Goal: Feedback & Contribution: Leave review/rating

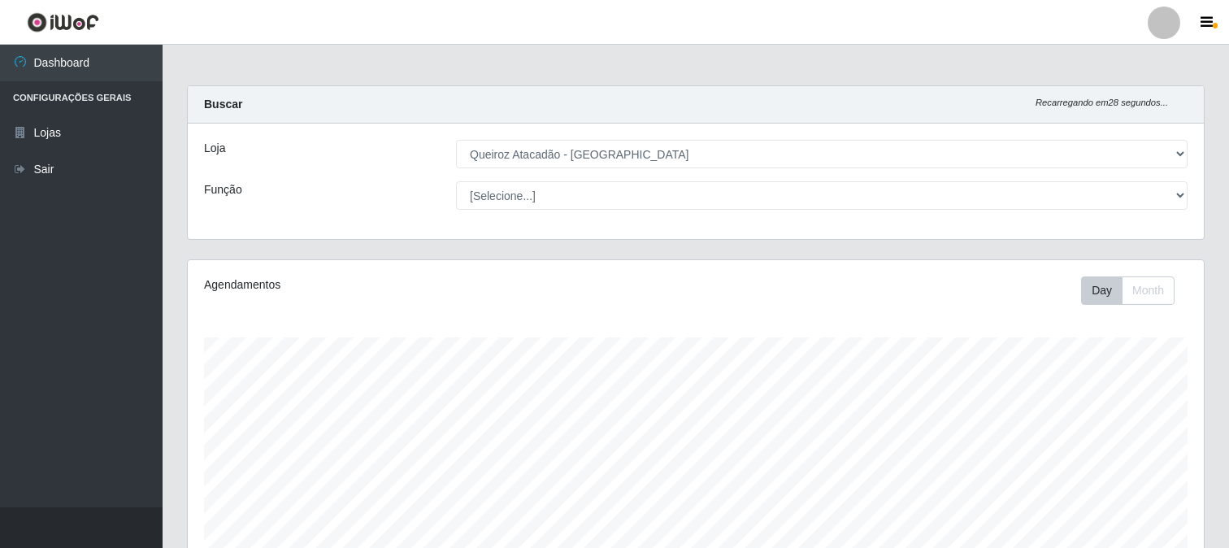
select select "464"
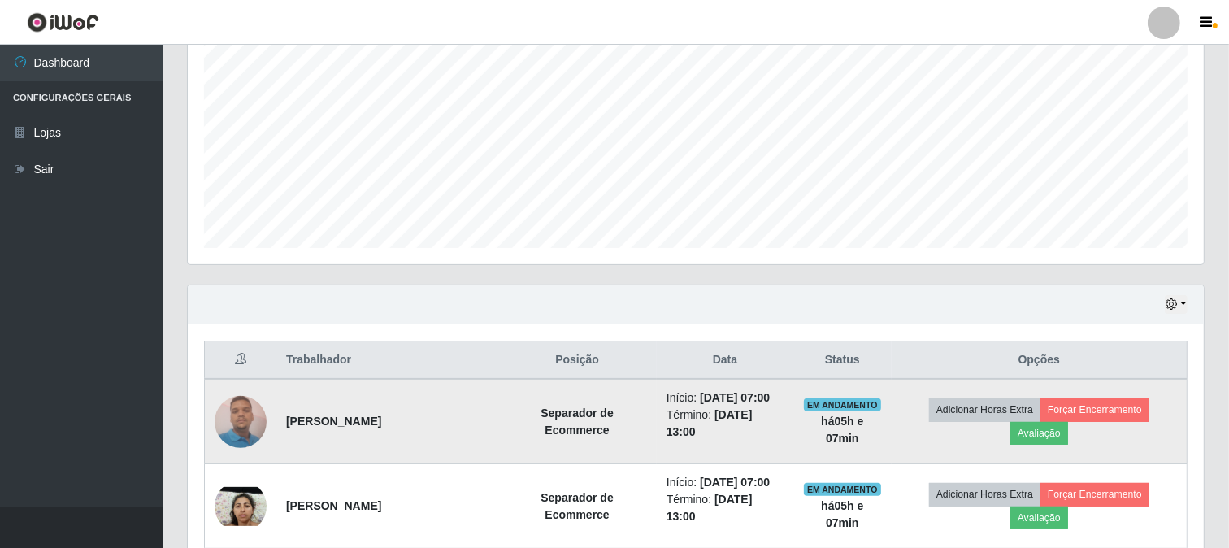
scroll to position [332, 0]
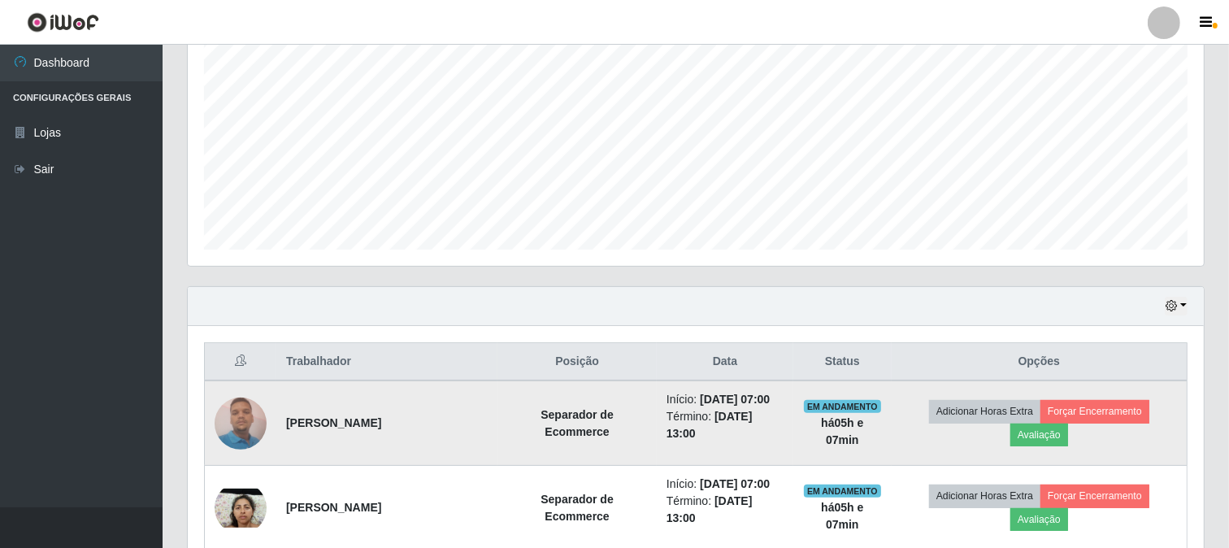
click at [238, 429] on img at bounding box center [241, 423] width 52 height 69
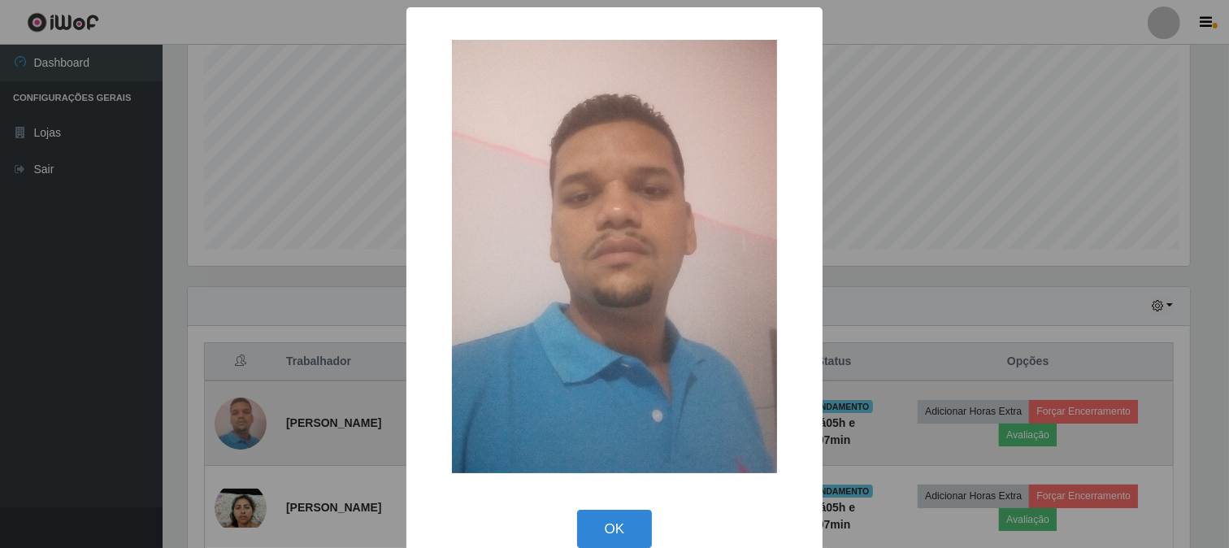
scroll to position [337, 1006]
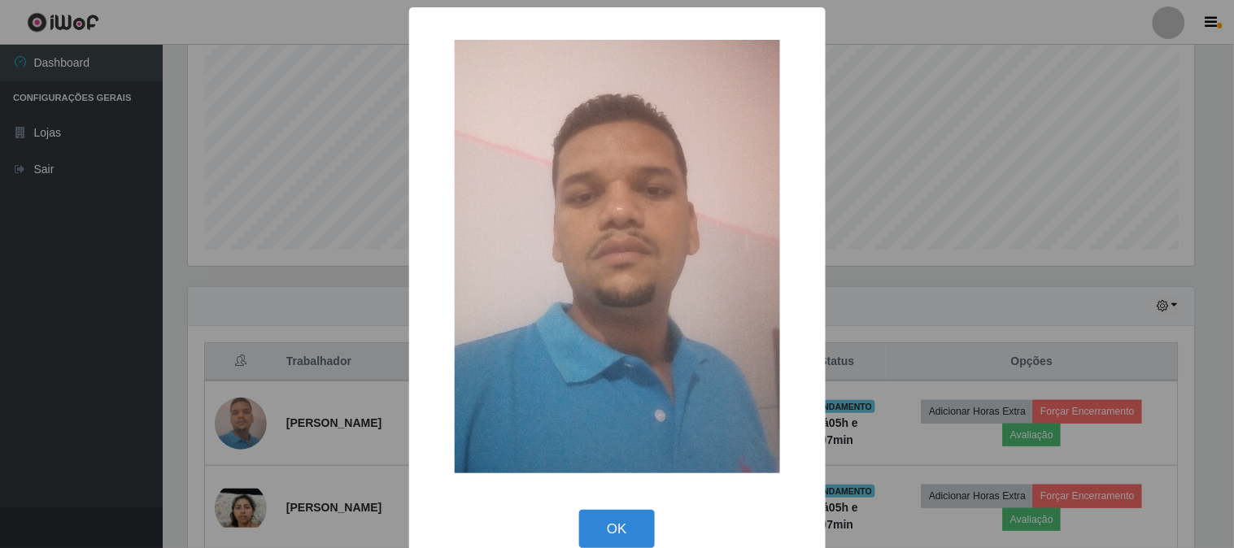
click at [76, 346] on div "× OK Cancel" at bounding box center [617, 274] width 1234 height 548
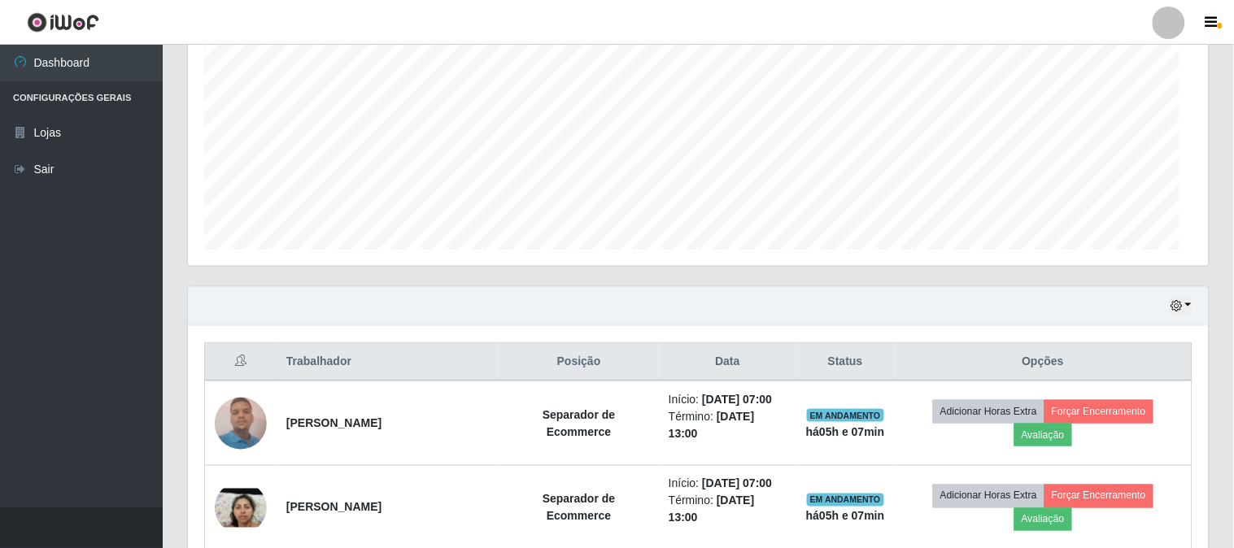
scroll to position [337, 1016]
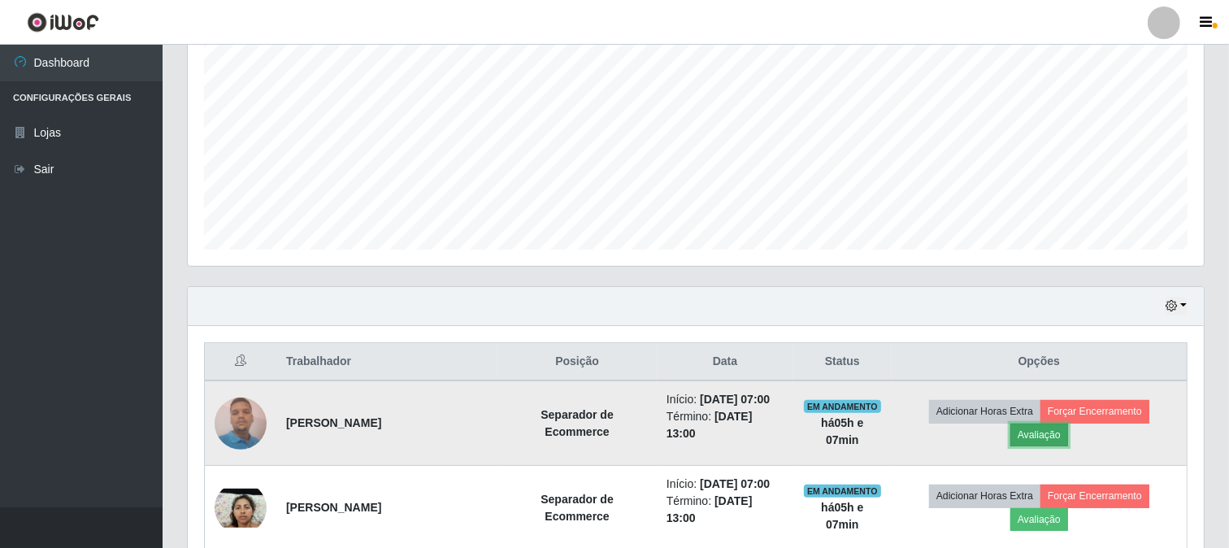
click at [1047, 433] on button "Avaliação" at bounding box center [1040, 435] width 58 height 23
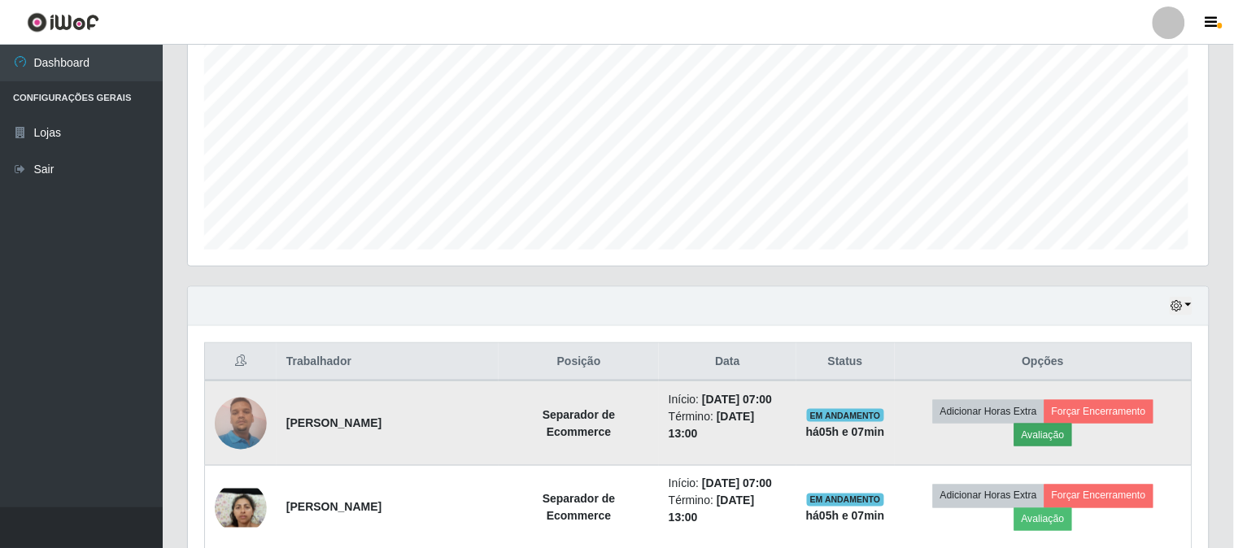
scroll to position [337, 1006]
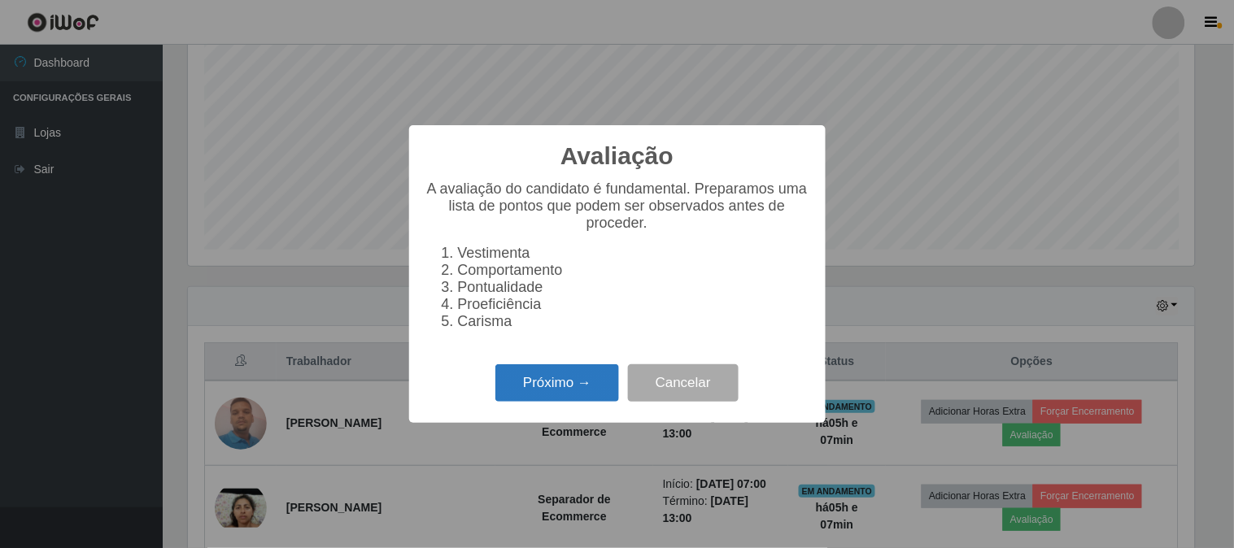
click at [561, 385] on button "Próximo →" at bounding box center [557, 383] width 124 height 38
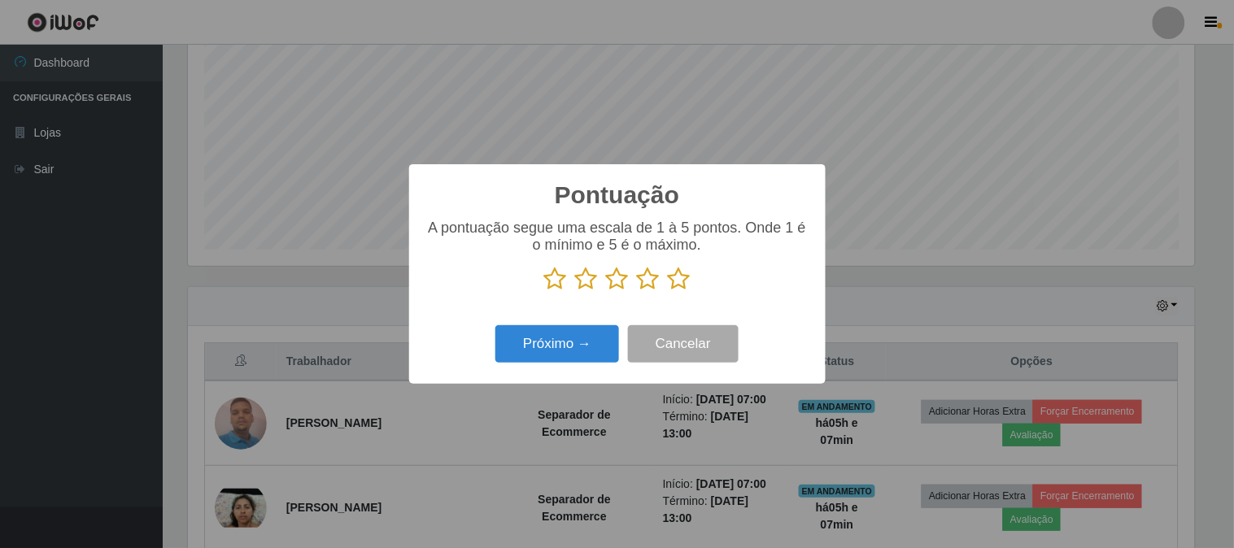
click at [681, 279] on icon at bounding box center [679, 279] width 23 height 24
click at [668, 291] on input "radio" at bounding box center [668, 291] width 0 height 0
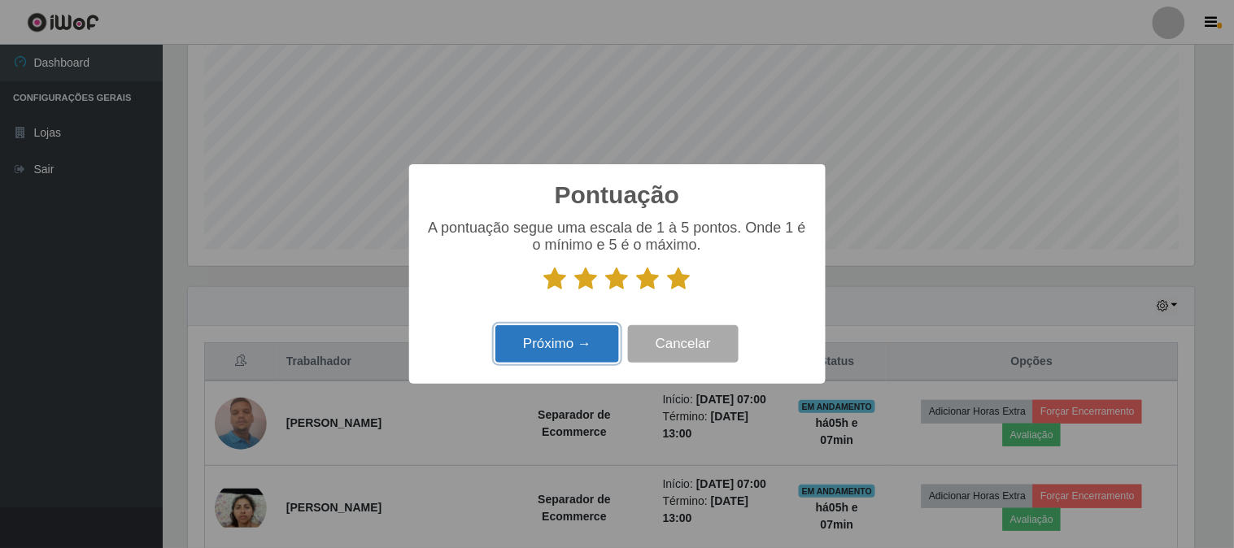
click at [555, 346] on button "Próximo →" at bounding box center [557, 344] width 124 height 38
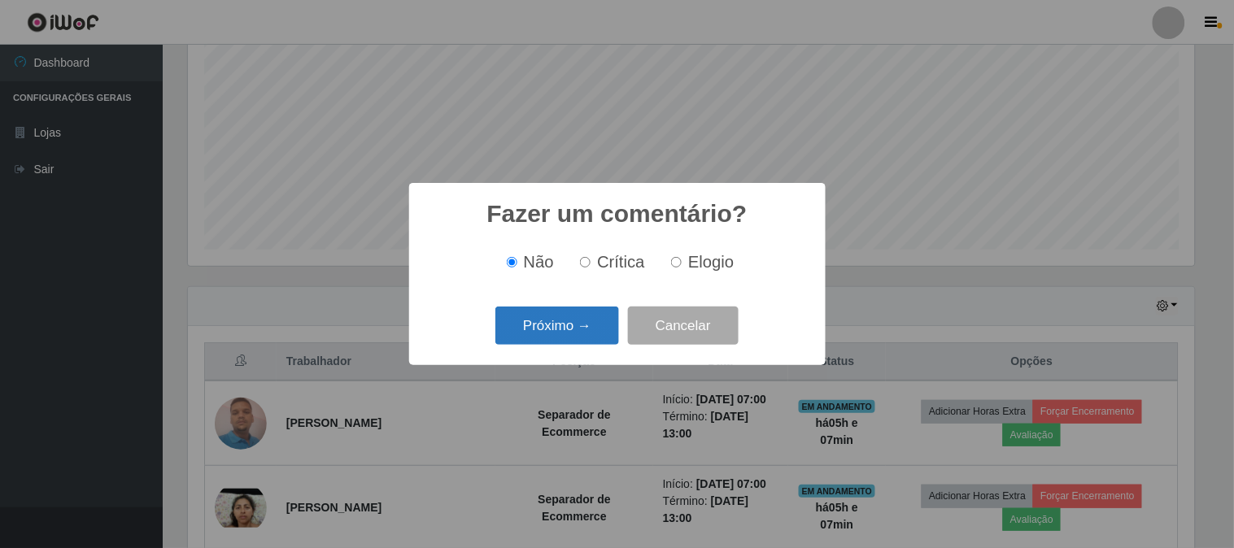
click at [575, 334] on button "Próximo →" at bounding box center [557, 326] width 124 height 38
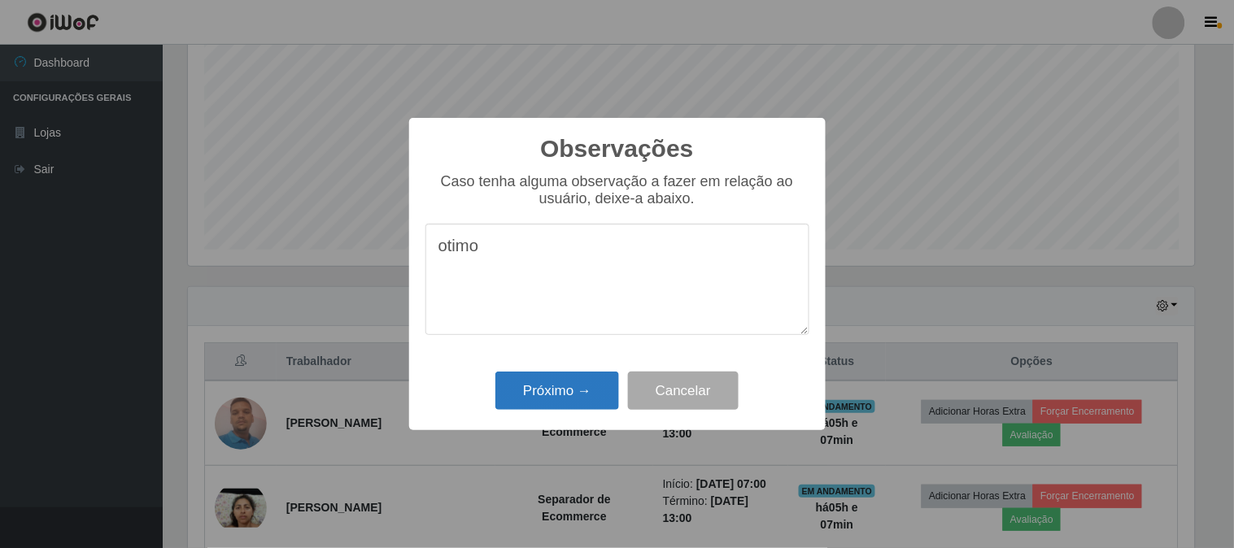
type textarea "otimo"
click at [551, 397] on button "Próximo →" at bounding box center [557, 391] width 124 height 38
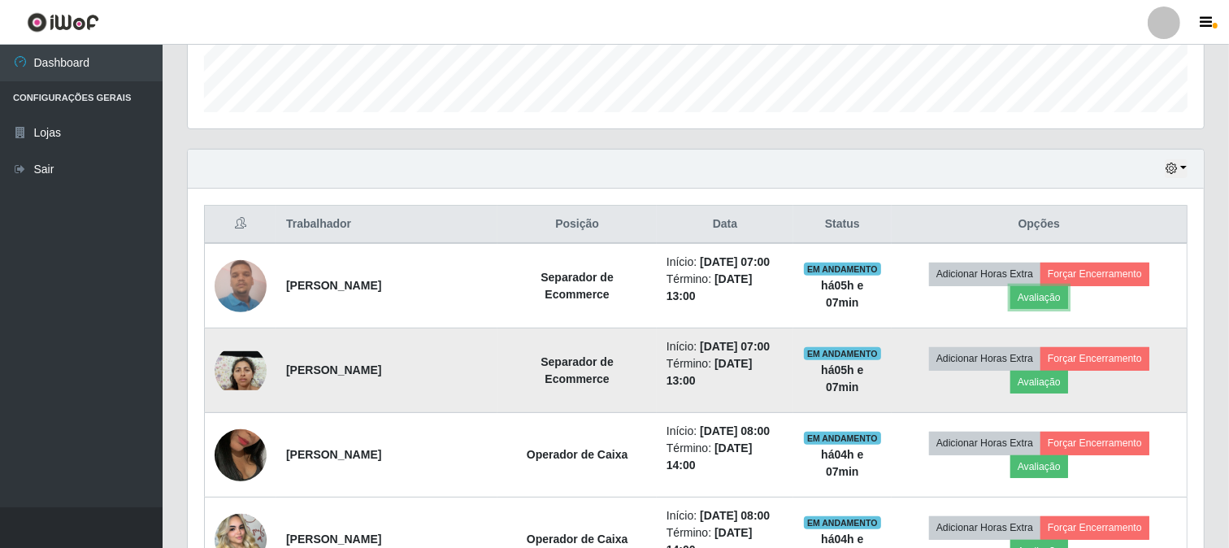
scroll to position [513, 0]
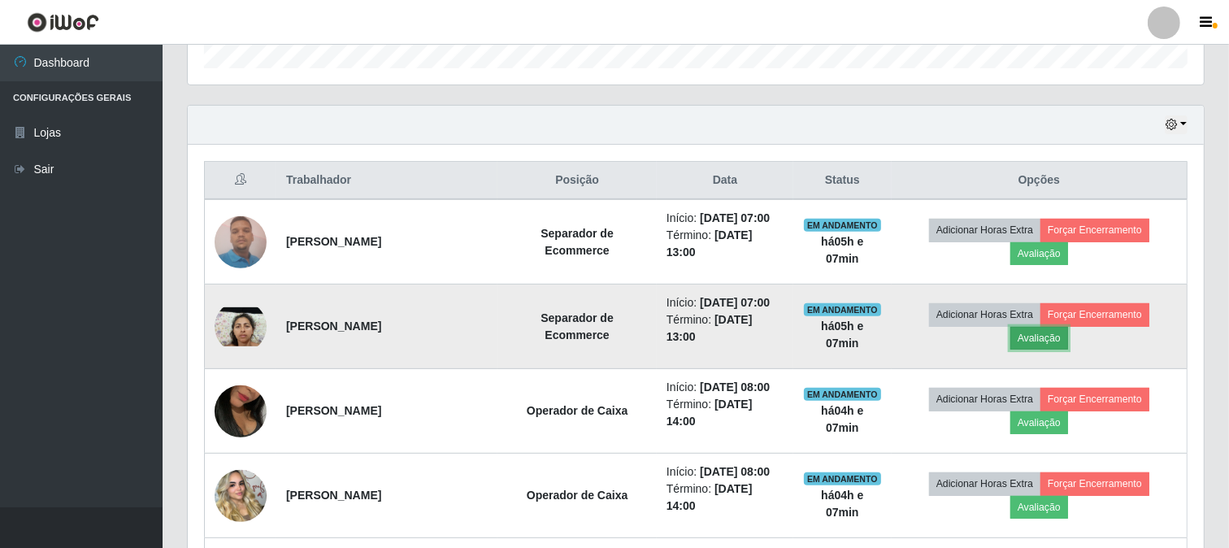
click at [1062, 331] on button "Avaliação" at bounding box center [1040, 338] width 58 height 23
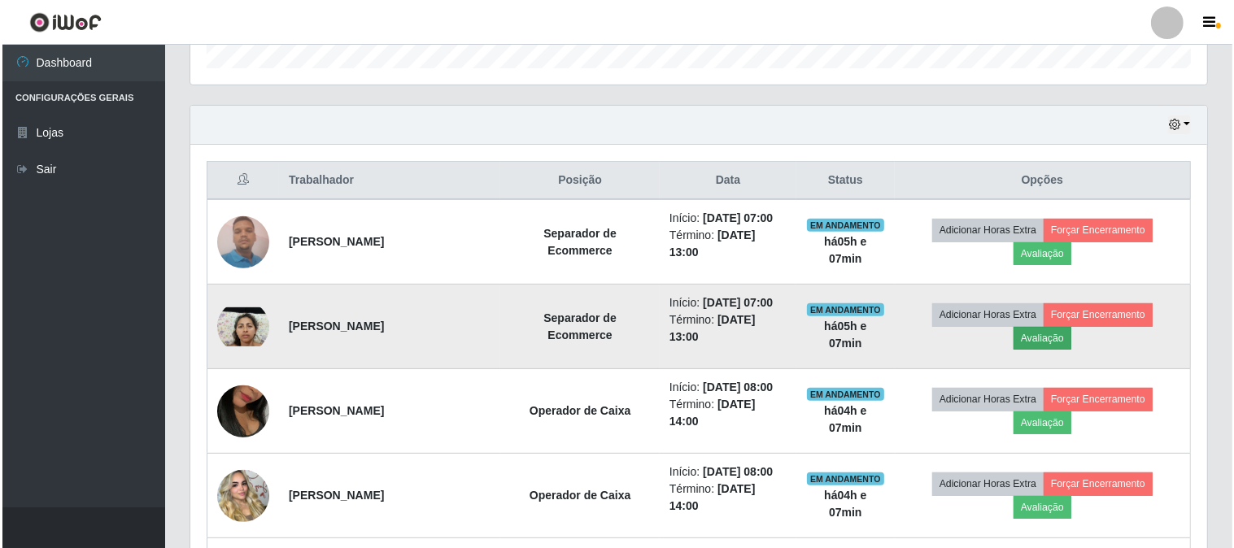
scroll to position [337, 1006]
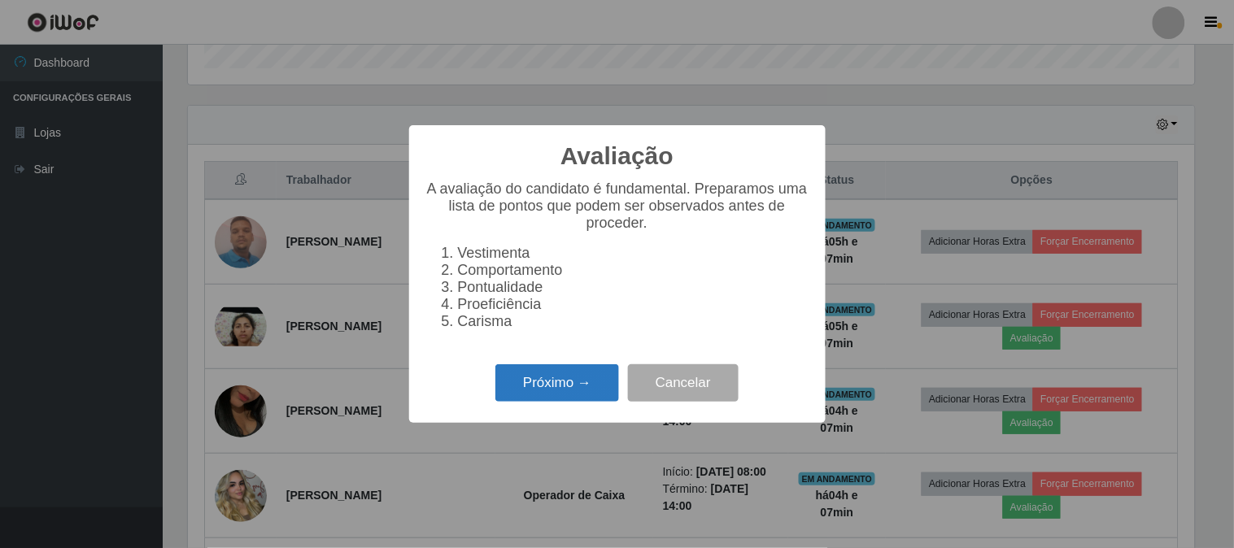
click at [537, 381] on button "Próximo →" at bounding box center [557, 383] width 124 height 38
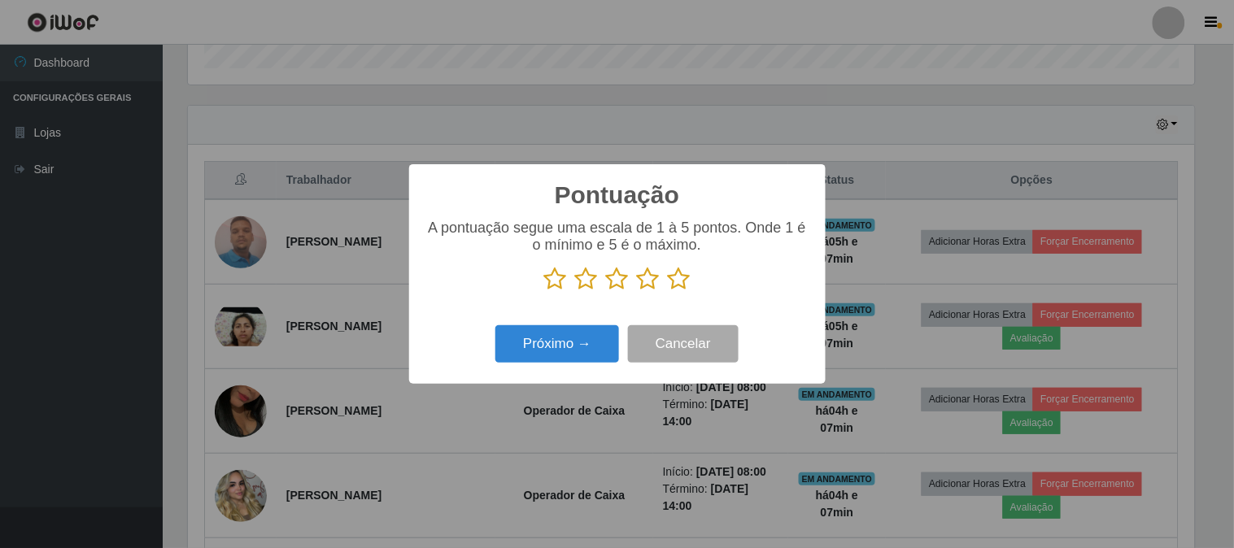
click at [681, 283] on icon at bounding box center [679, 279] width 23 height 24
click at [668, 291] on input "radio" at bounding box center [668, 291] width 0 height 0
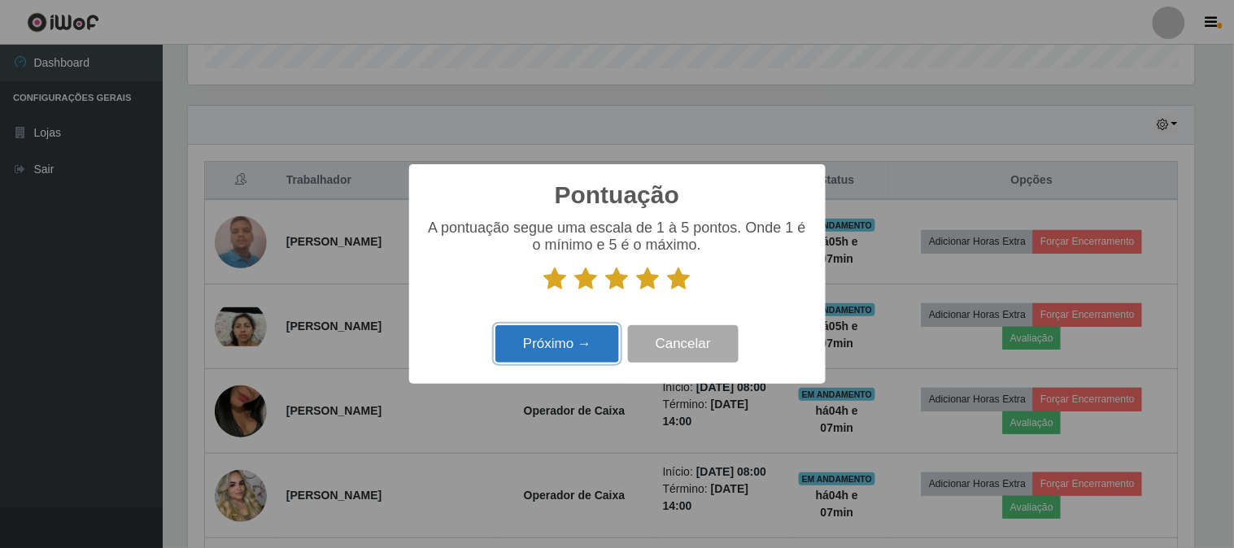
click at [548, 337] on button "Próximo →" at bounding box center [557, 344] width 124 height 38
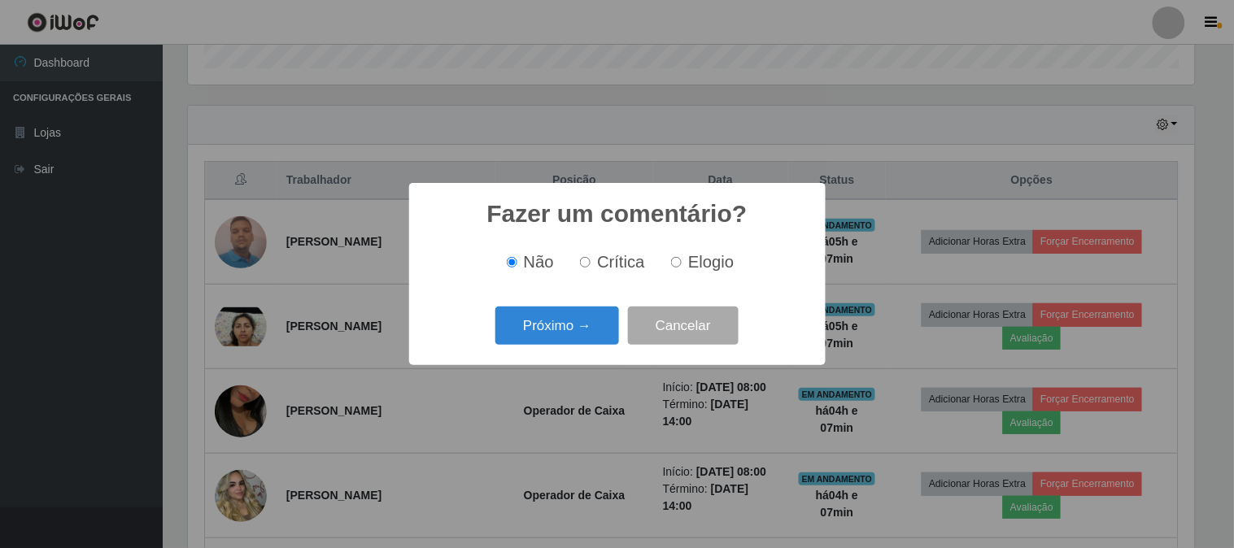
click at [548, 337] on button "Próximo →" at bounding box center [557, 326] width 124 height 38
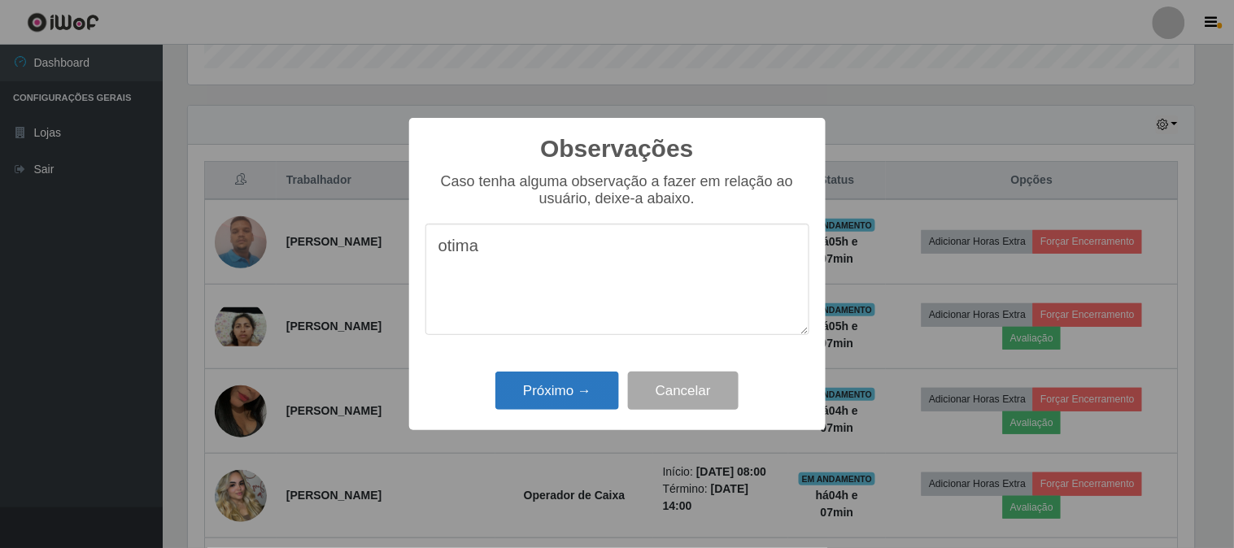
type textarea "otima"
click at [540, 398] on button "Próximo →" at bounding box center [557, 391] width 124 height 38
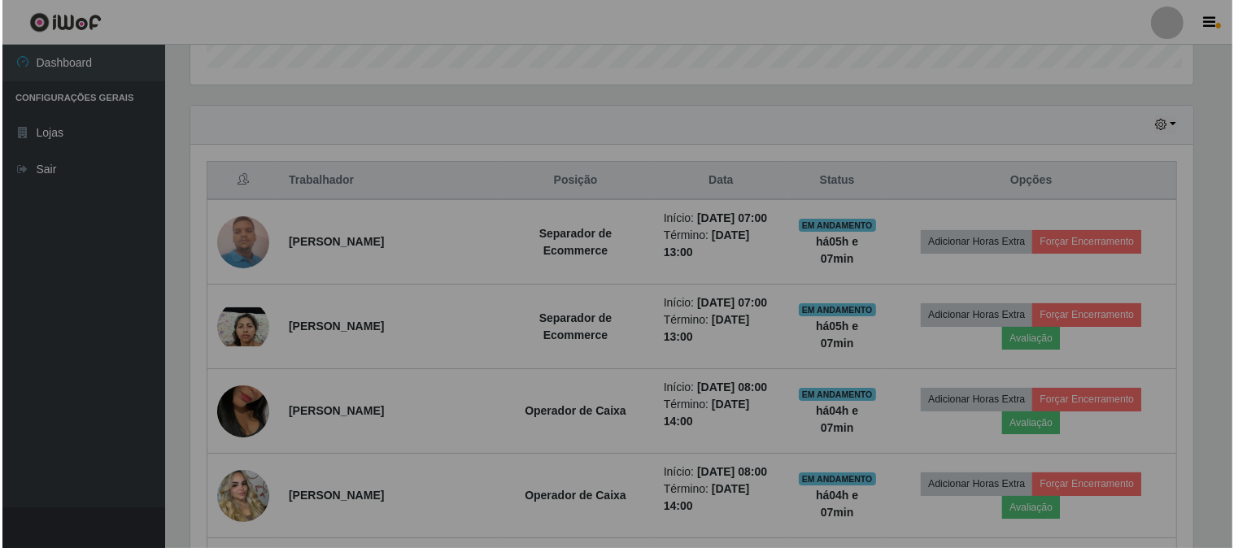
scroll to position [337, 1016]
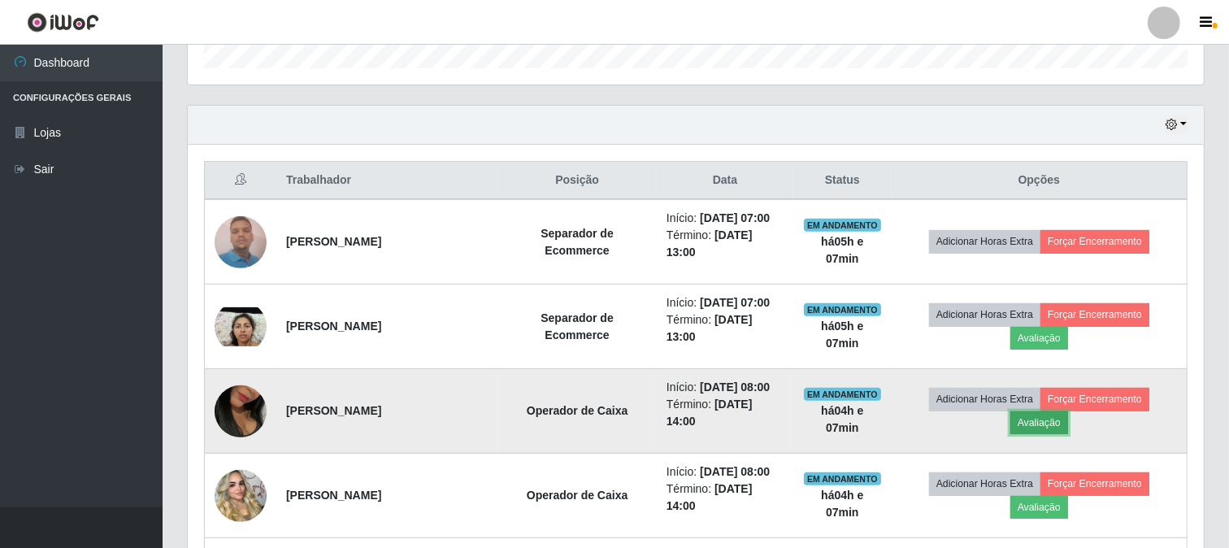
click at [1055, 424] on button "Avaliação" at bounding box center [1040, 422] width 58 height 23
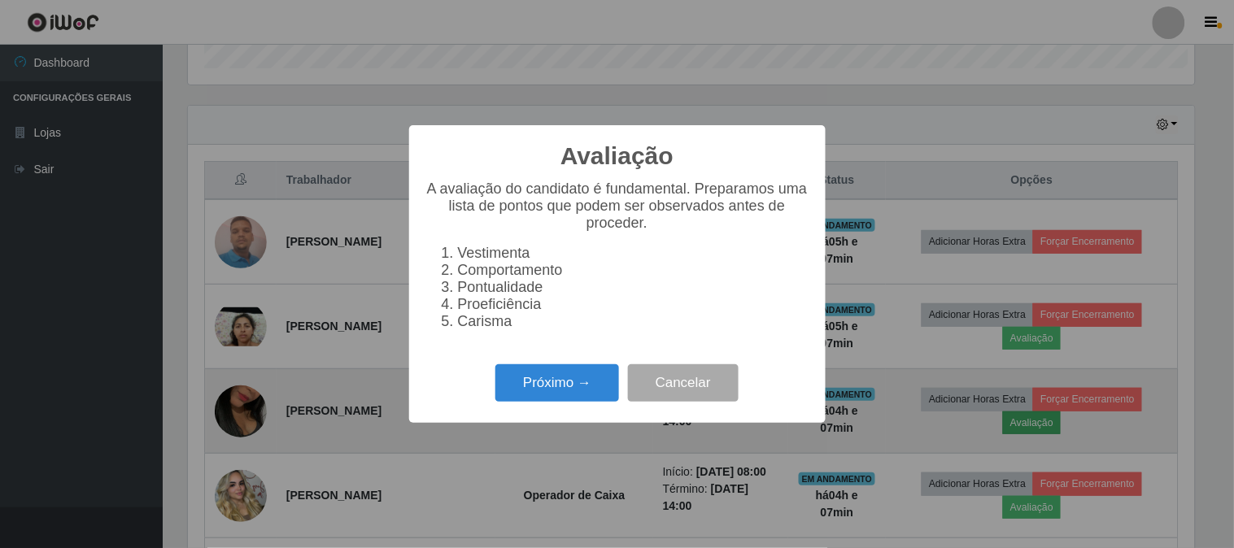
scroll to position [337, 1006]
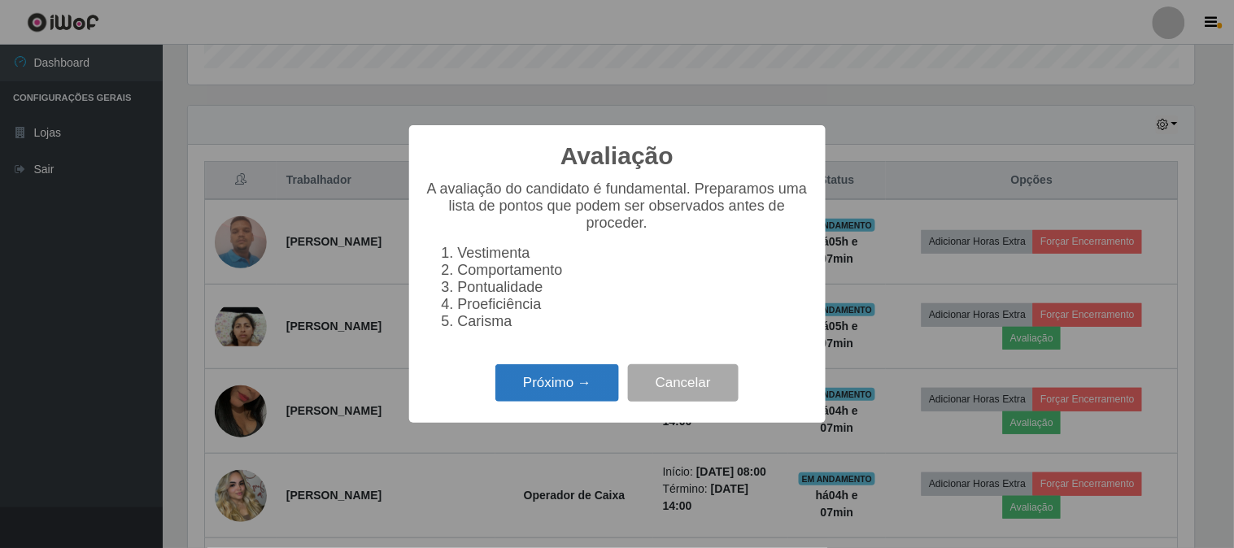
click at [550, 389] on button "Próximo →" at bounding box center [557, 383] width 124 height 38
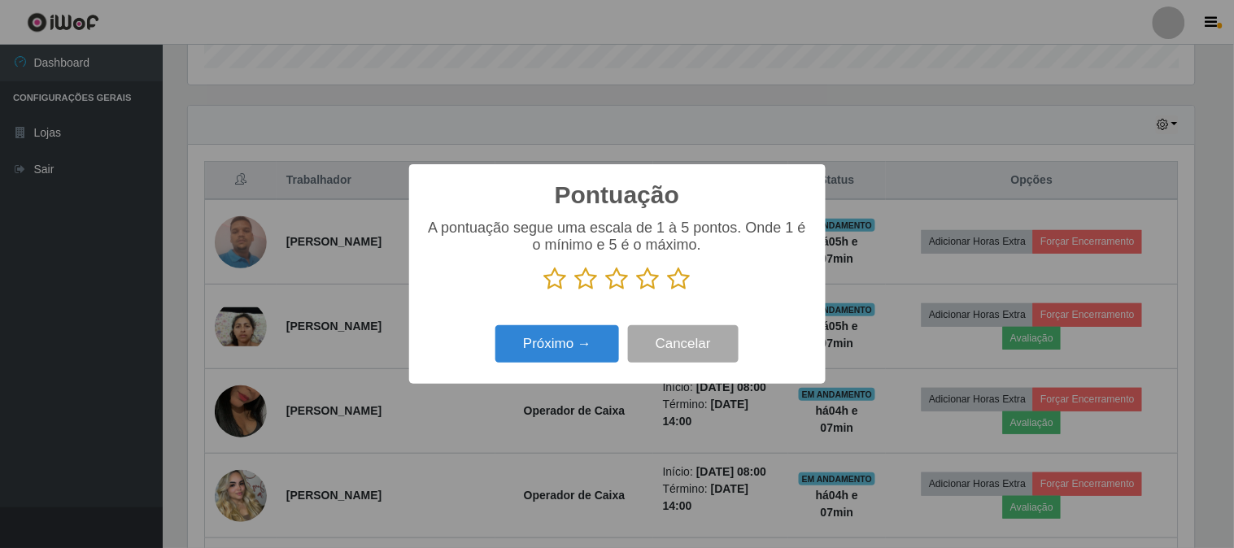
scroll to position [812821, 812152]
click at [677, 285] on icon at bounding box center [679, 279] width 23 height 24
click at [668, 291] on input "radio" at bounding box center [668, 291] width 0 height 0
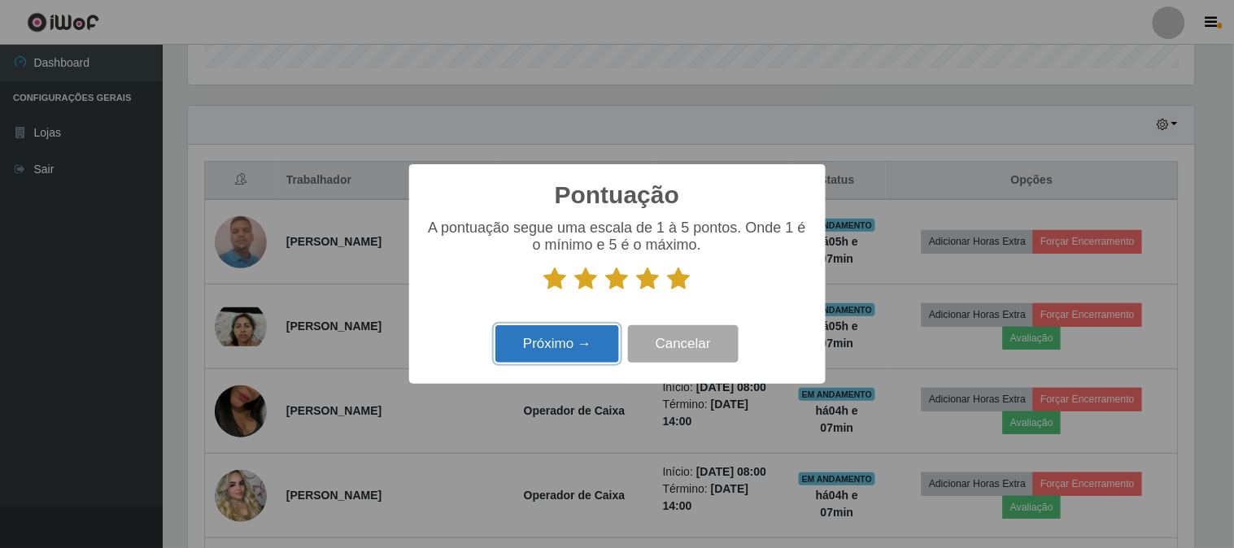
click at [582, 332] on button "Próximo →" at bounding box center [557, 344] width 124 height 38
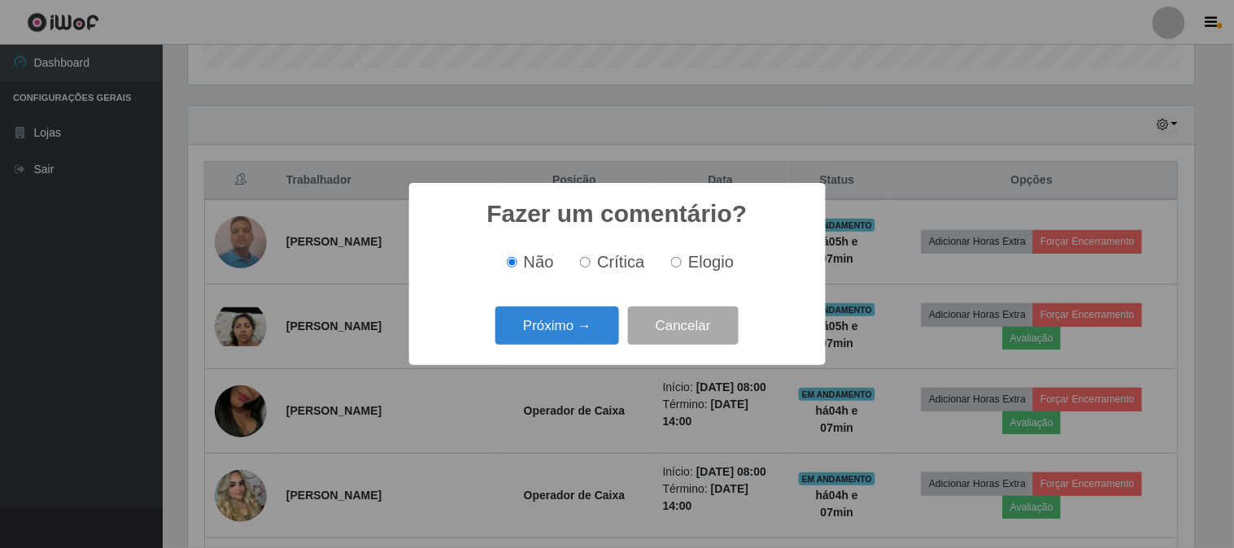
click at [582, 332] on button "Próximo →" at bounding box center [557, 326] width 124 height 38
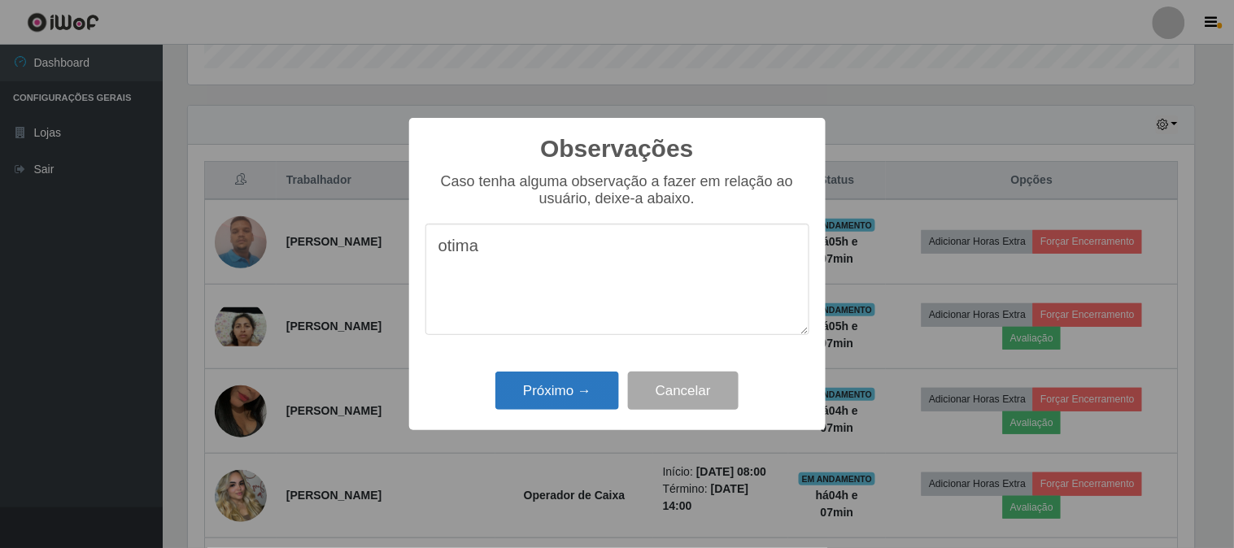
type textarea "otima"
click at [551, 393] on button "Próximo →" at bounding box center [557, 391] width 124 height 38
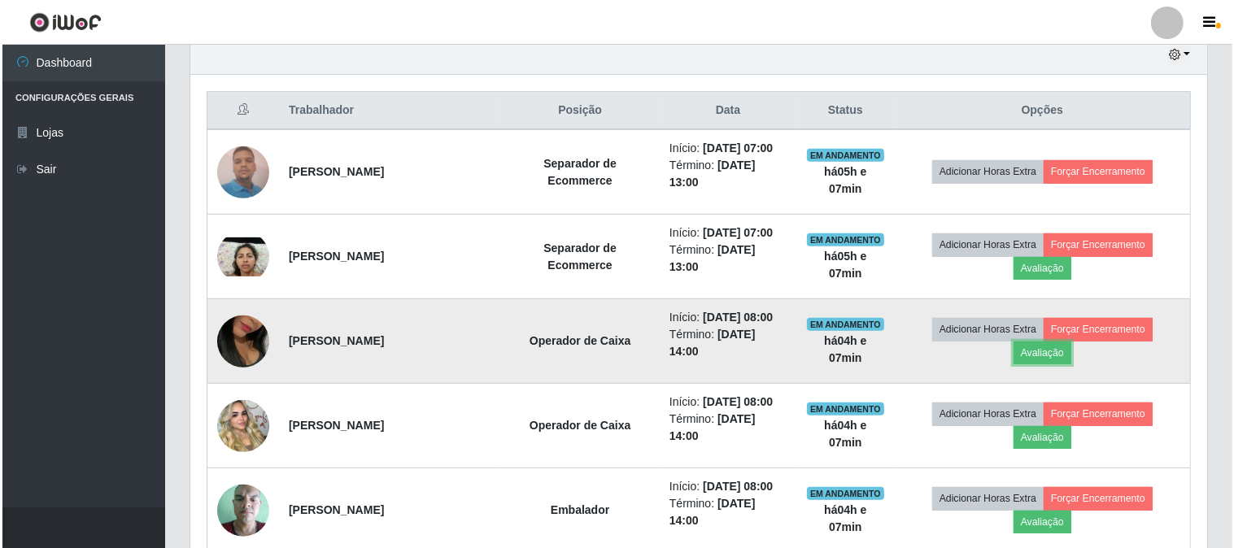
scroll to position [603, 0]
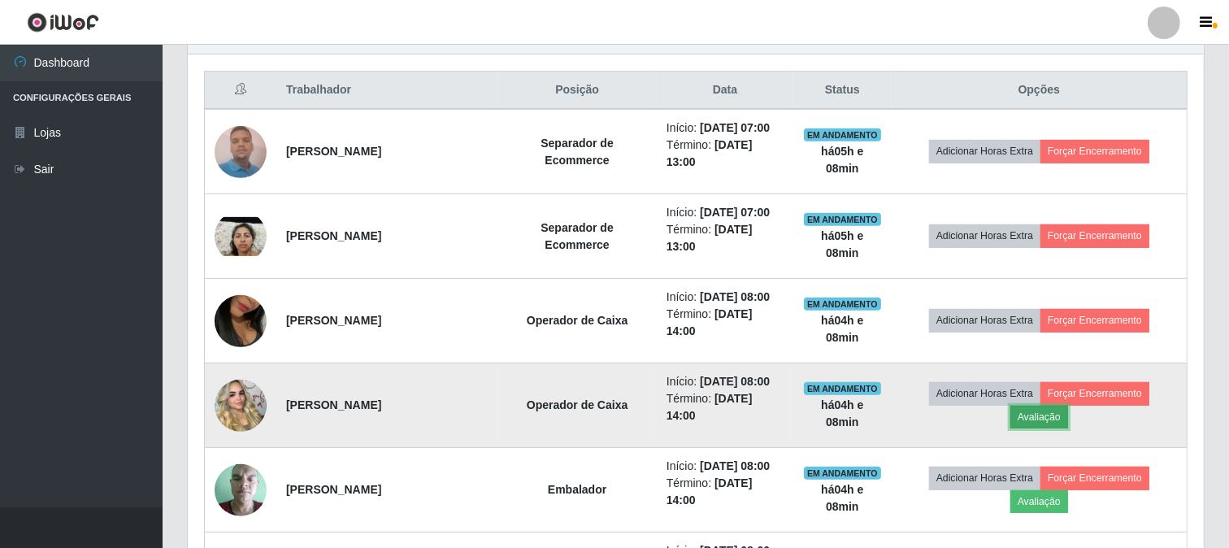
click at [1047, 416] on button "Avaliação" at bounding box center [1040, 417] width 58 height 23
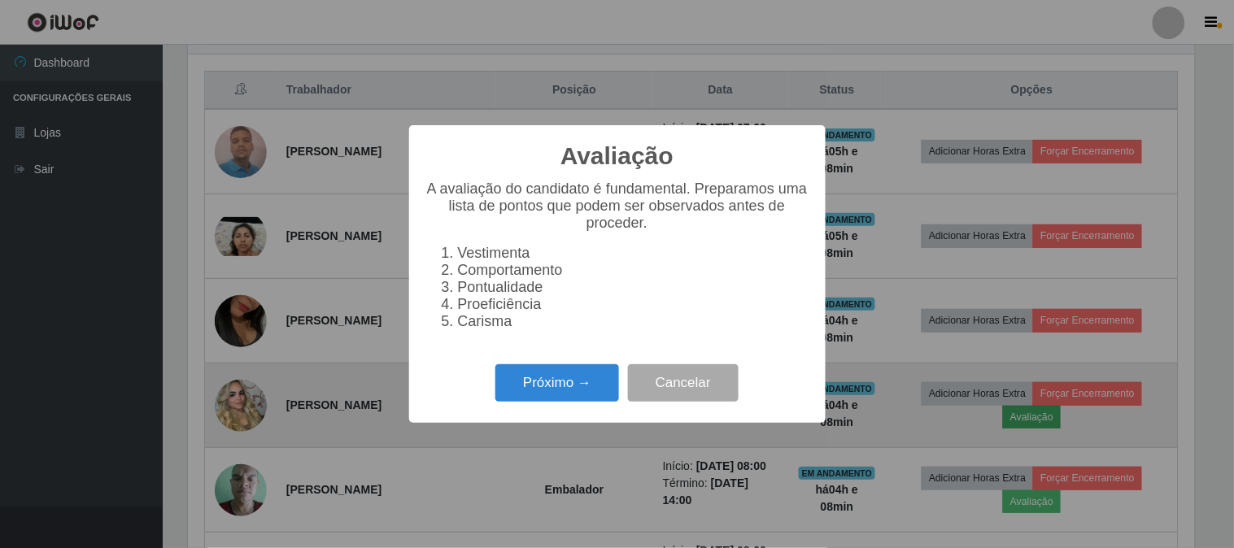
scroll to position [337, 1006]
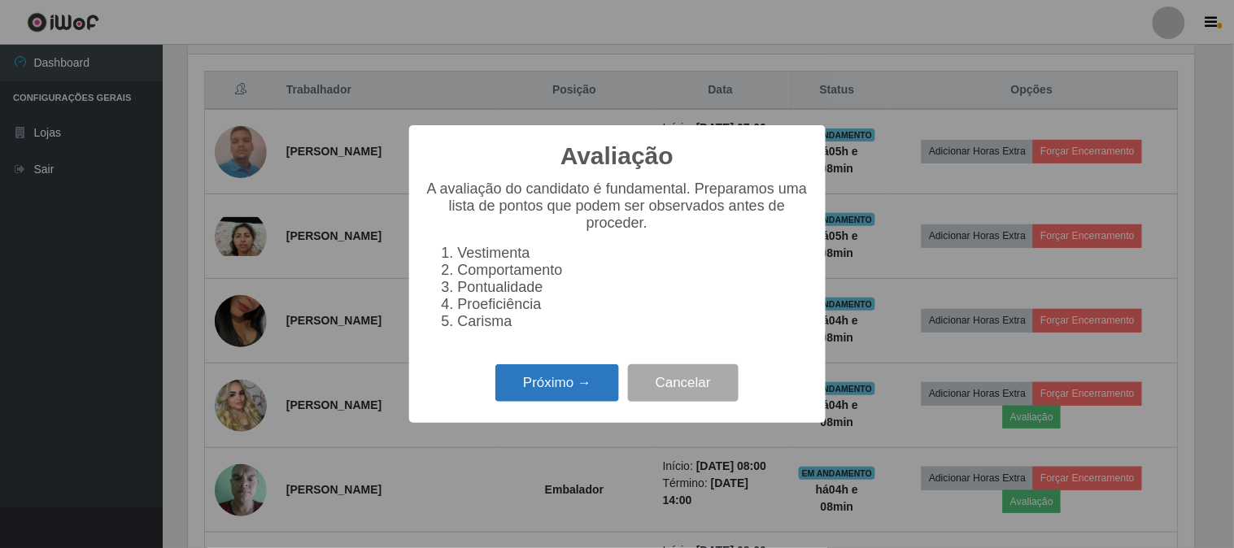
click at [533, 391] on button "Próximo →" at bounding box center [557, 383] width 124 height 38
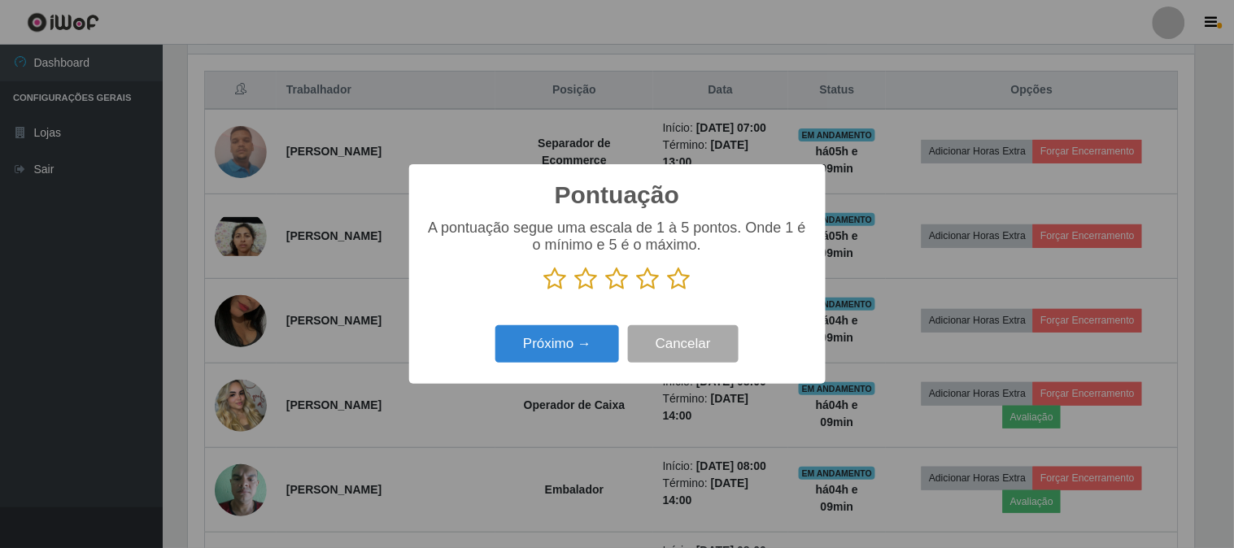
click at [676, 281] on icon at bounding box center [679, 279] width 23 height 24
click at [668, 291] on input "radio" at bounding box center [668, 291] width 0 height 0
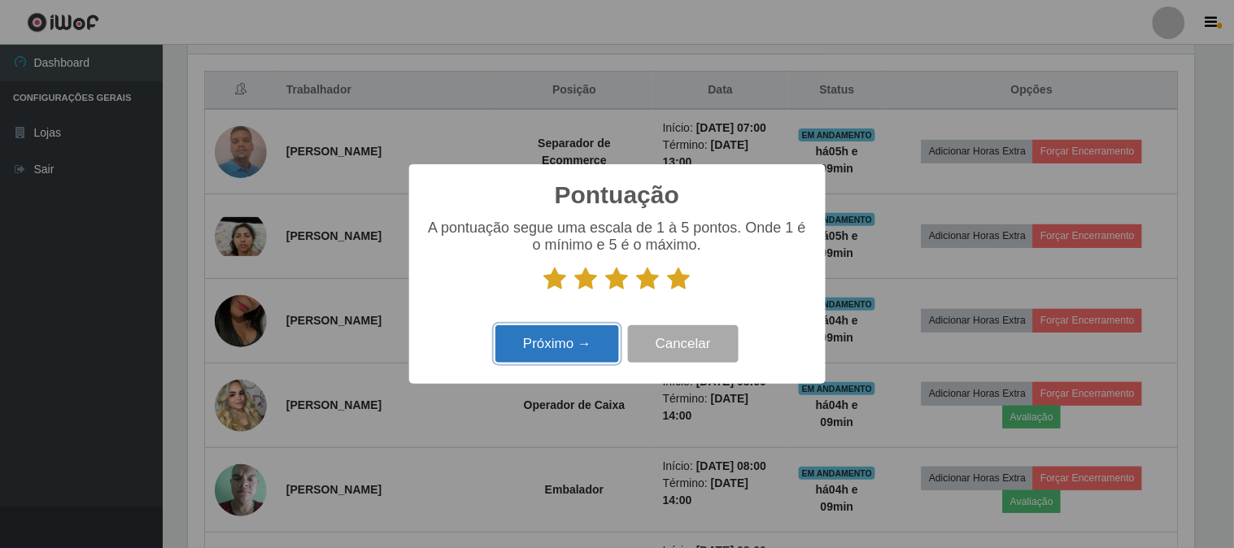
click at [564, 346] on button "Próximo →" at bounding box center [557, 344] width 124 height 38
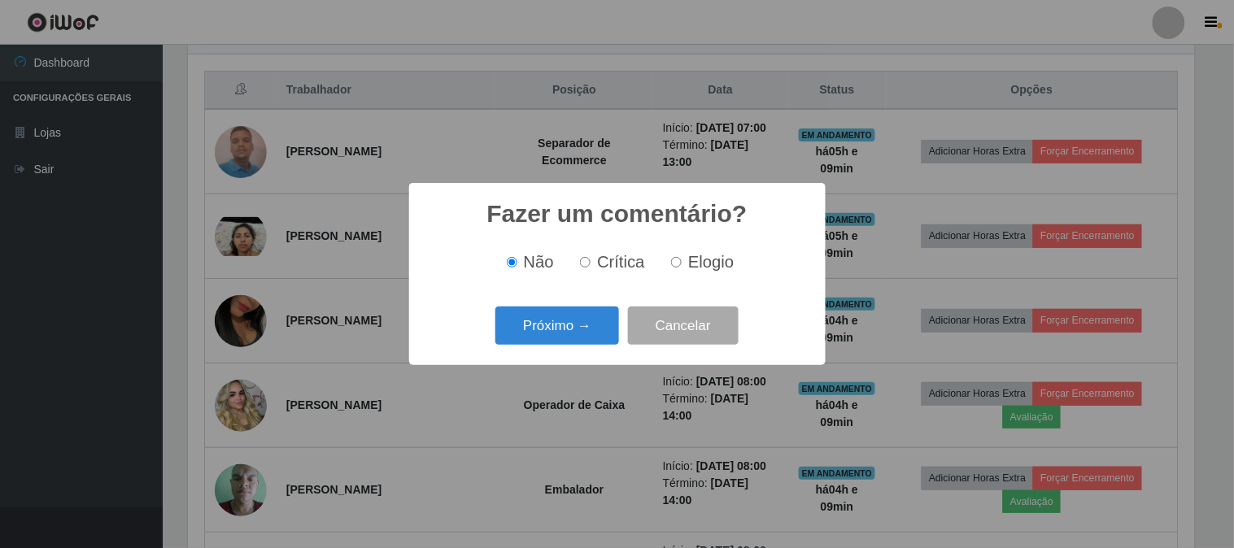
scroll to position [812821, 812152]
click at [572, 333] on button "Próximo →" at bounding box center [557, 326] width 124 height 38
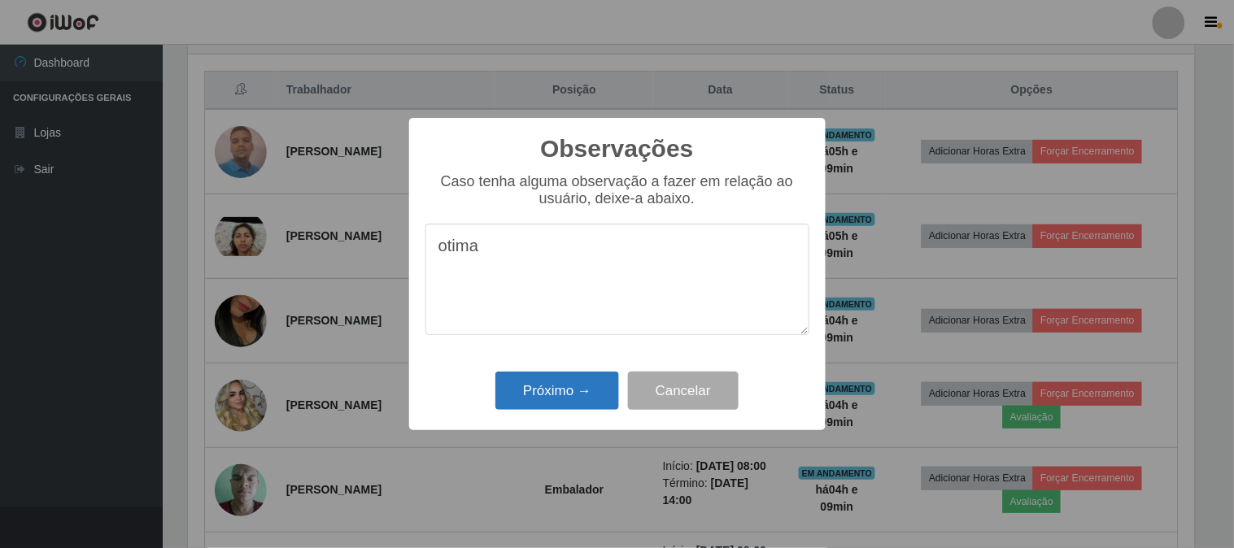
type textarea "otima"
click at [518, 395] on button "Próximo →" at bounding box center [557, 391] width 124 height 38
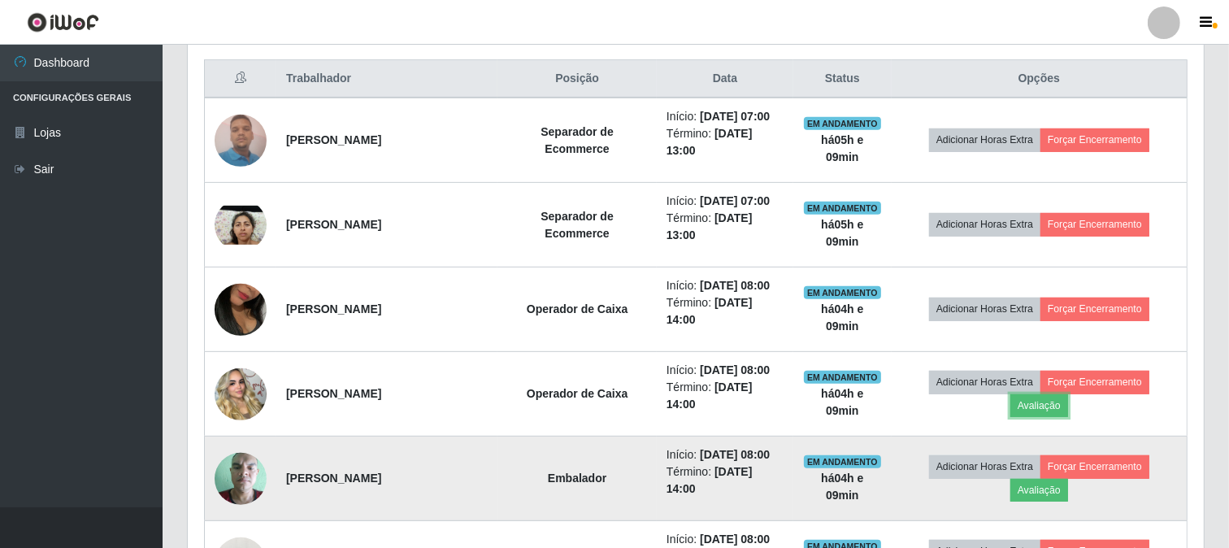
scroll to position [784, 0]
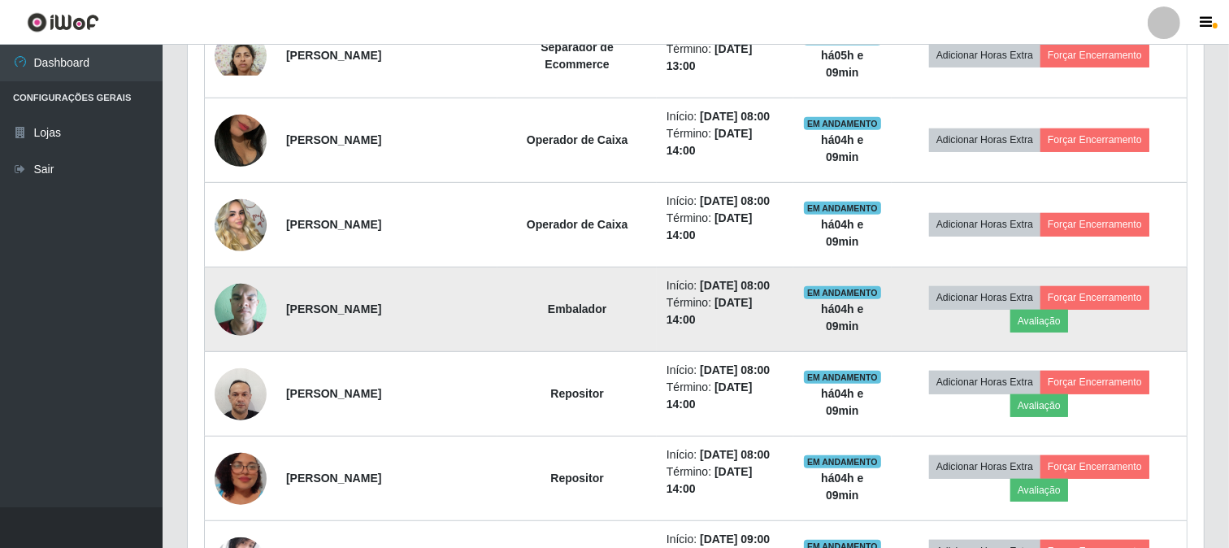
click at [244, 310] on img at bounding box center [241, 309] width 52 height 69
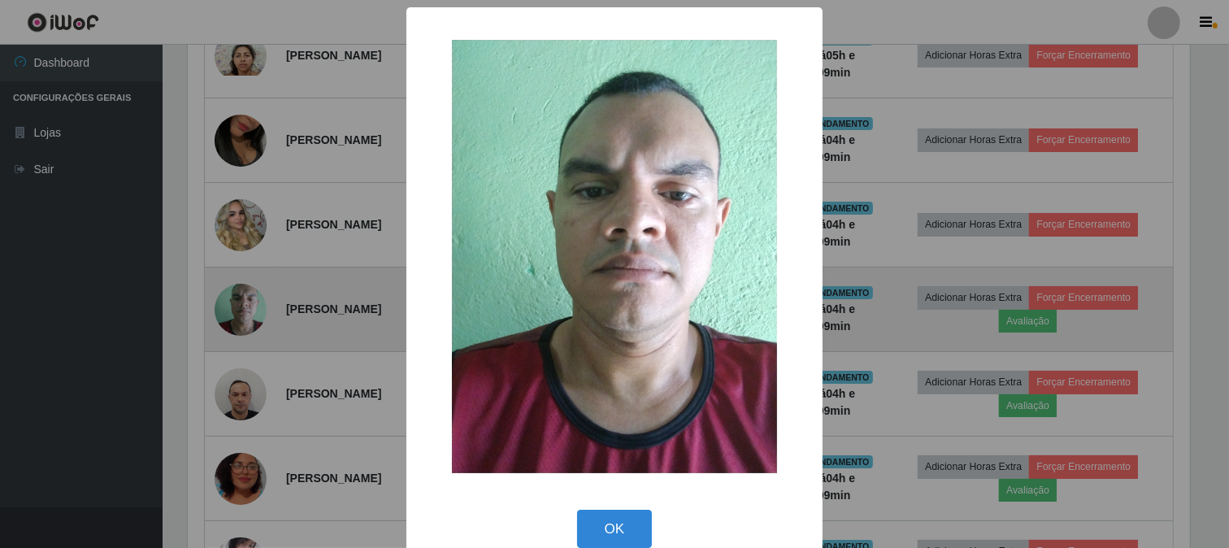
scroll to position [337, 1006]
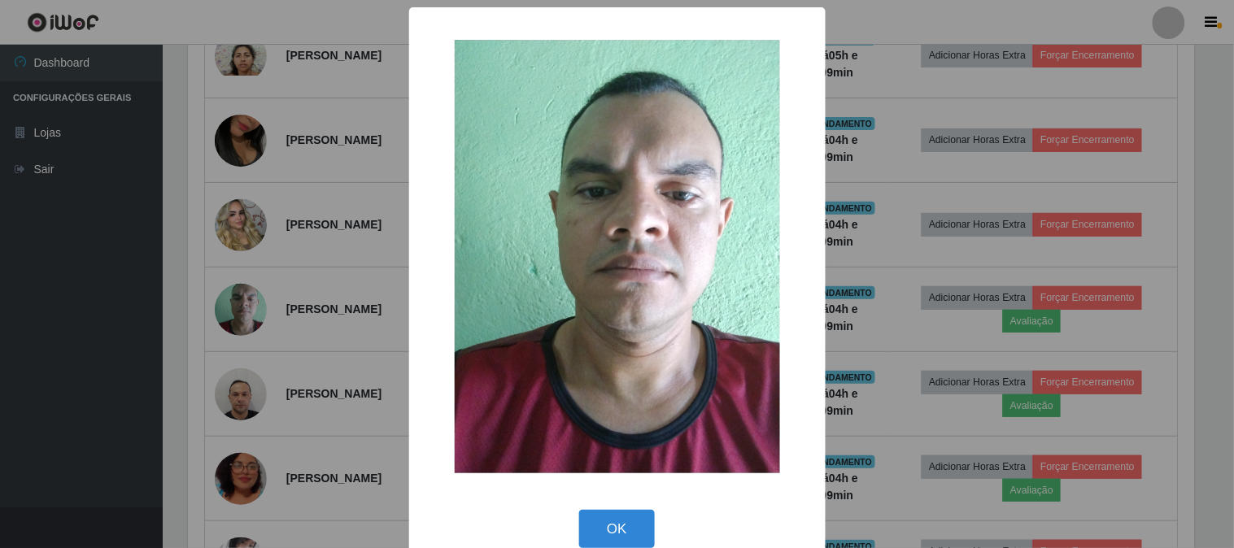
click at [75, 314] on div "× OK Cancel" at bounding box center [617, 274] width 1234 height 548
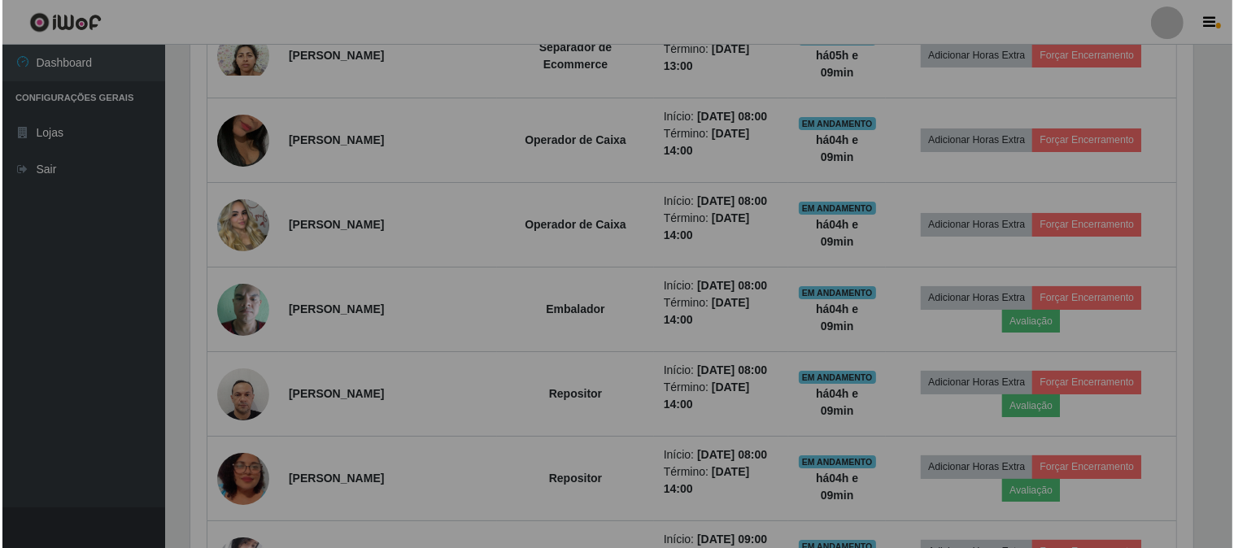
scroll to position [337, 1016]
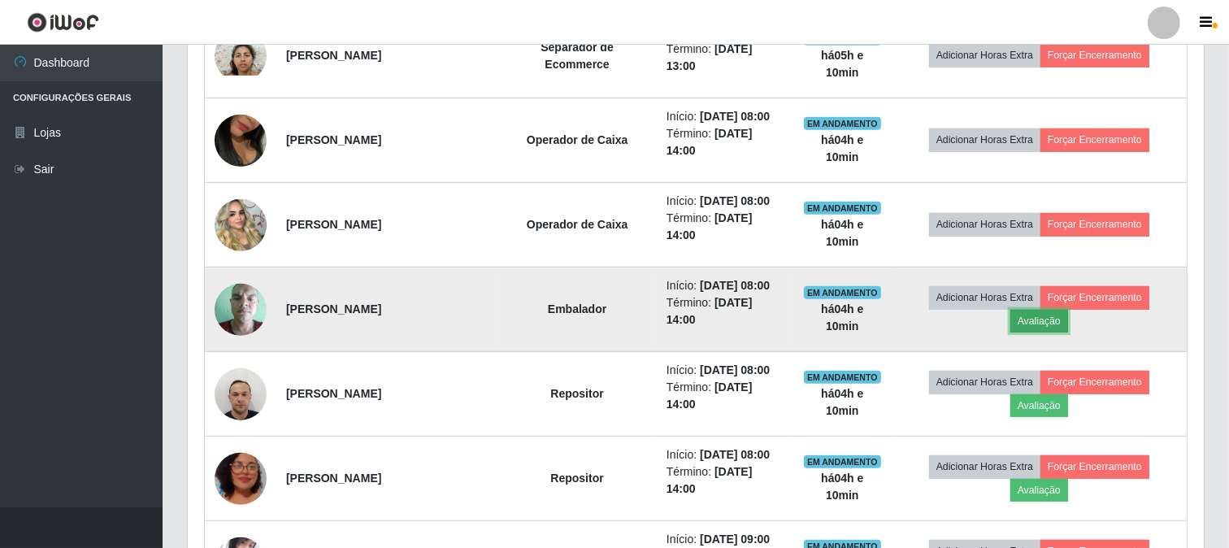
click at [1044, 323] on button "Avaliação" at bounding box center [1040, 321] width 58 height 23
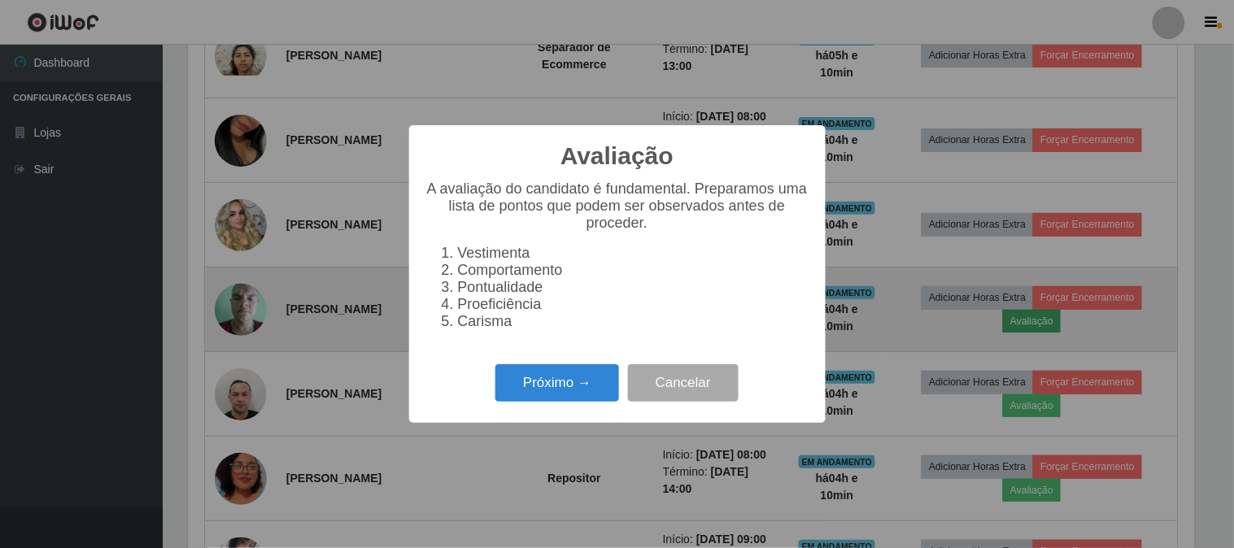
scroll to position [337, 1006]
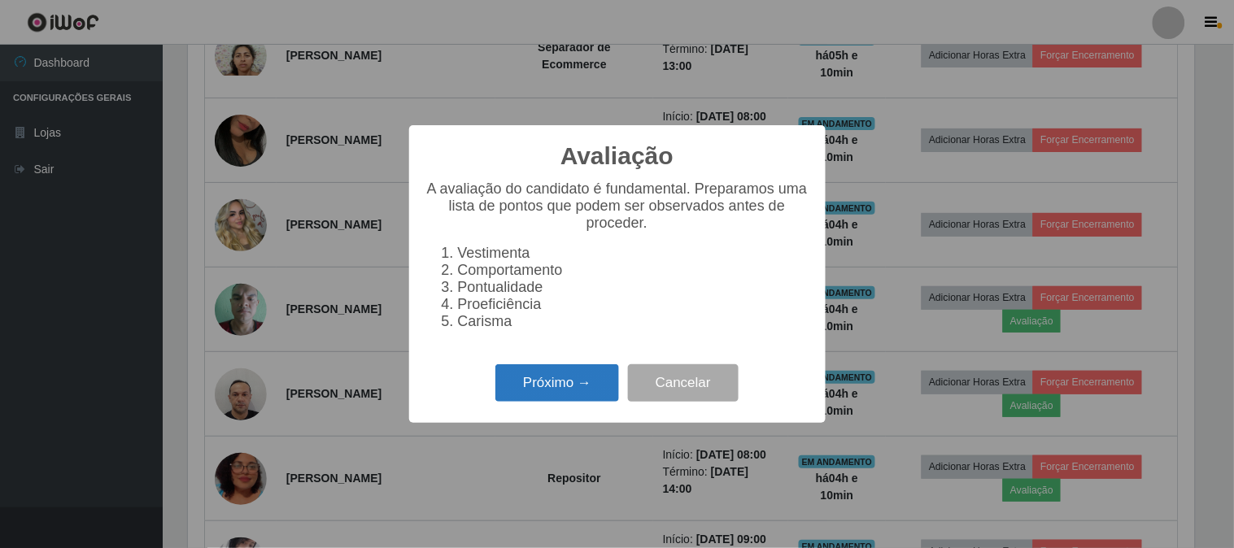
click at [543, 393] on button "Próximo →" at bounding box center [557, 383] width 124 height 38
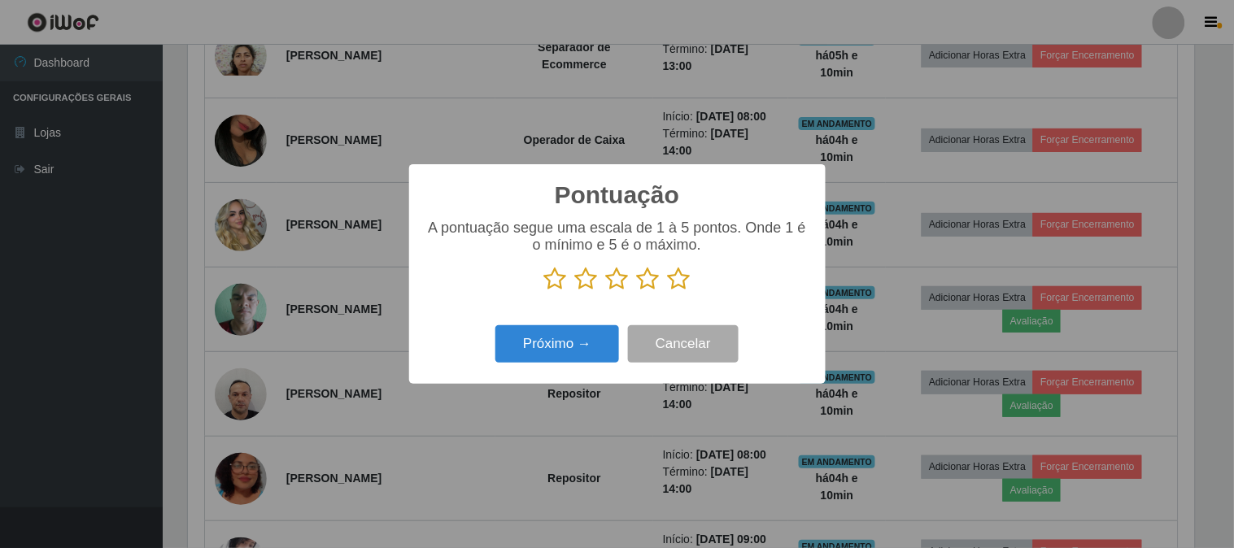
click at [676, 278] on icon at bounding box center [679, 279] width 23 height 24
click at [668, 291] on input "radio" at bounding box center [668, 291] width 0 height 0
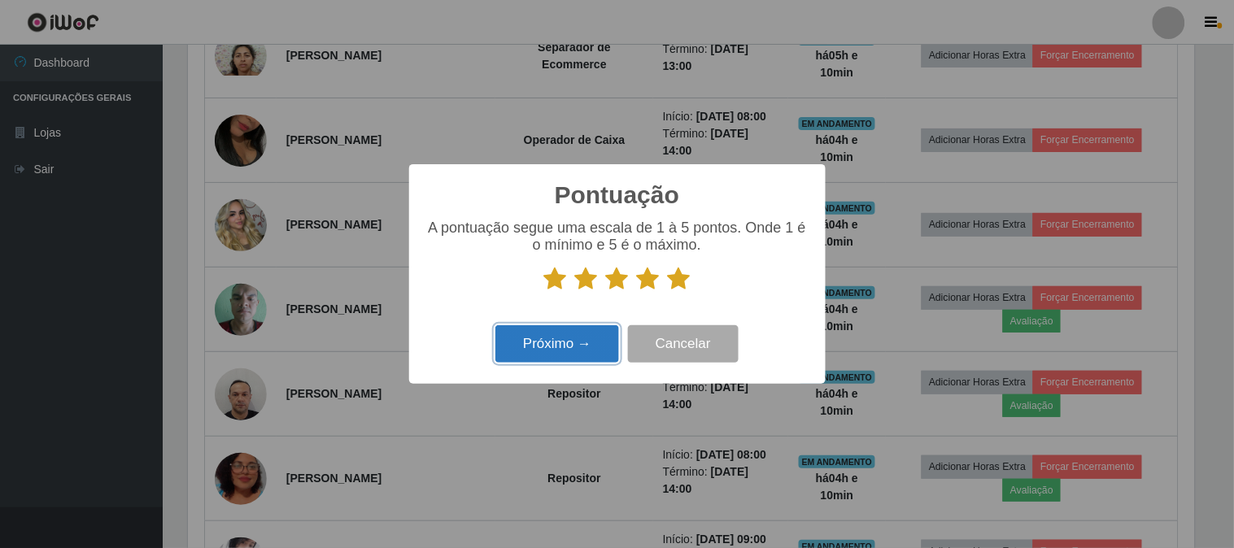
click at [533, 347] on button "Próximo →" at bounding box center [557, 344] width 124 height 38
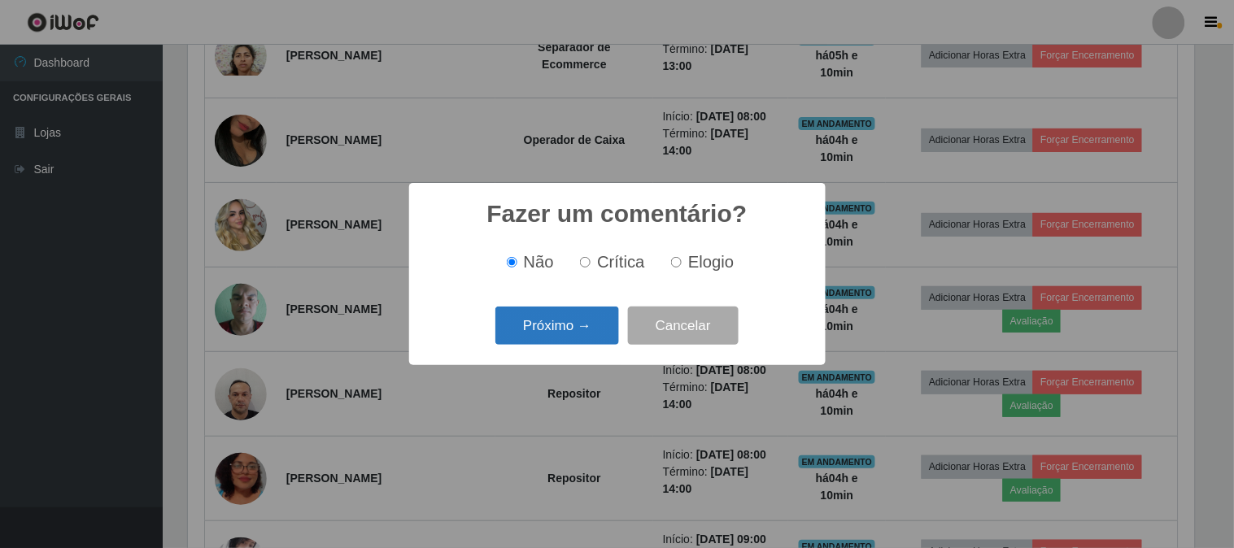
click at [546, 329] on button "Próximo →" at bounding box center [557, 326] width 124 height 38
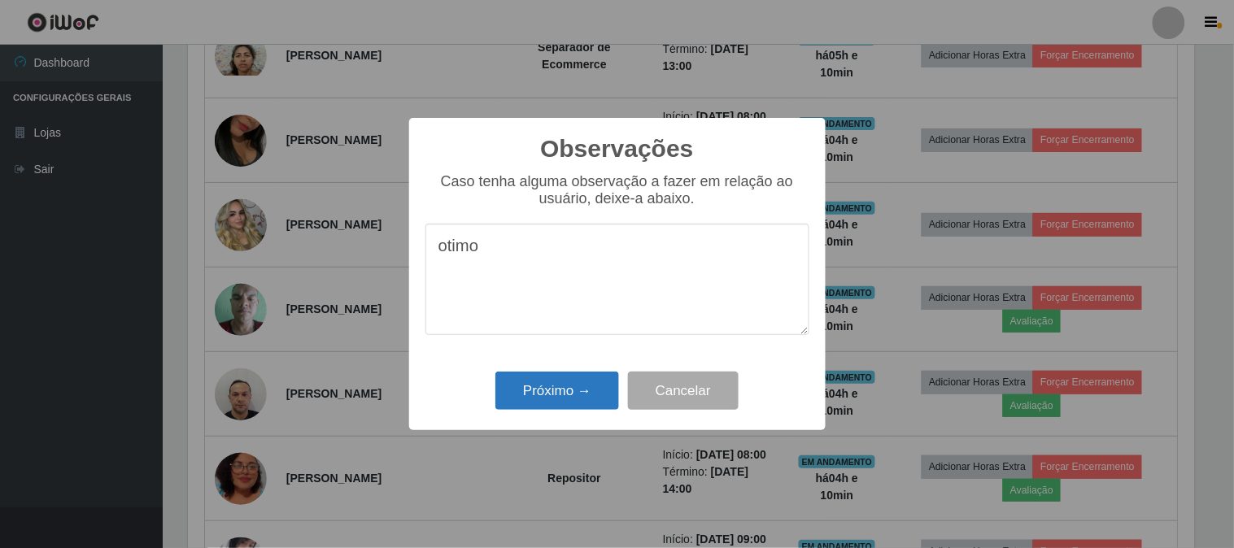
type textarea "otimo"
click at [542, 392] on button "Próximo →" at bounding box center [557, 391] width 124 height 38
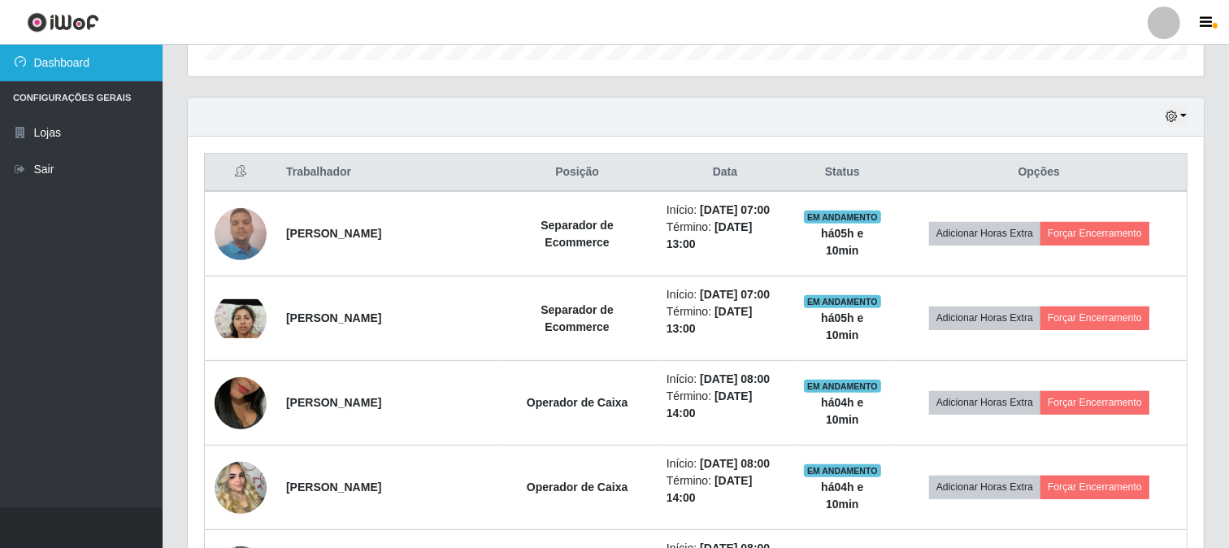
scroll to position [513, 0]
